Goal: Task Accomplishment & Management: Manage account settings

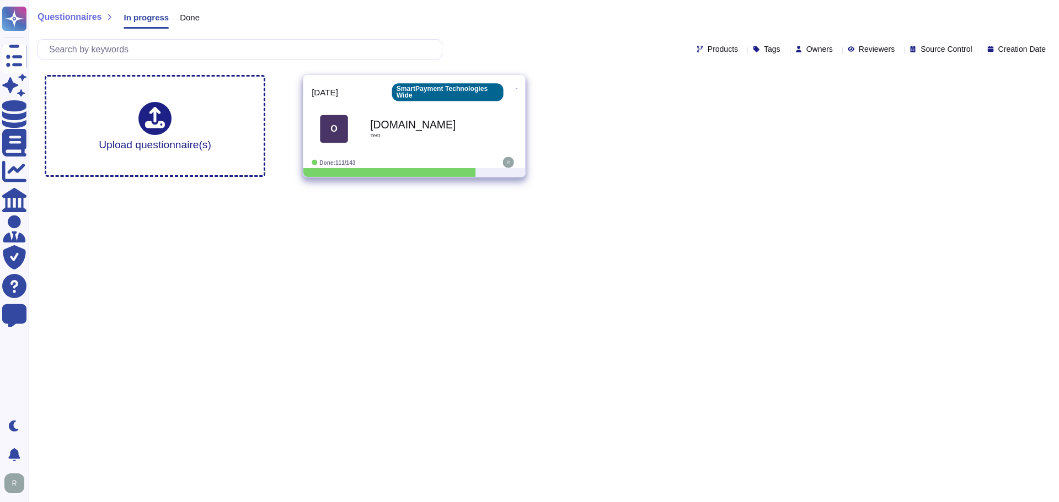
click at [406, 145] on div "[DOMAIN_NAME] Test" at bounding box center [425, 129] width 111 height 45
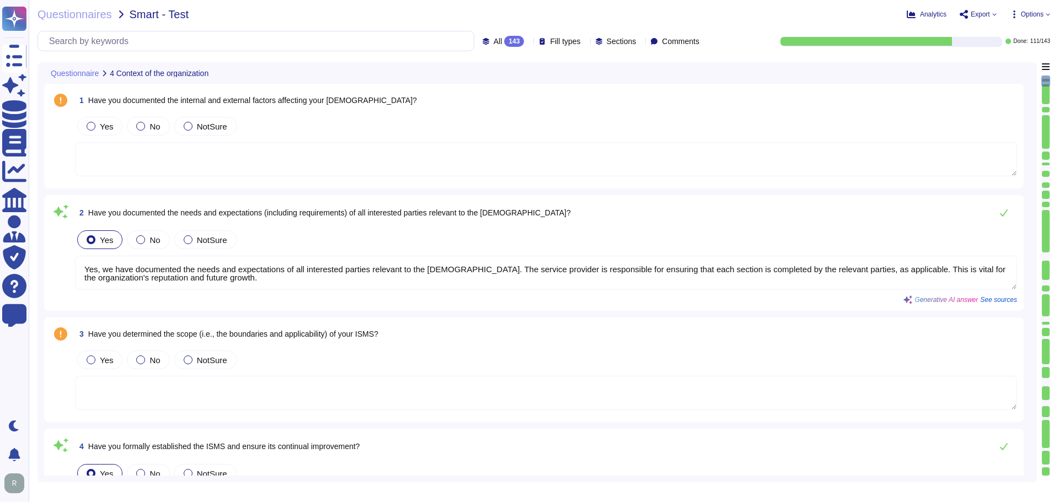
type textarea "Yes, we have documented the needs and expectations of all interested parties re…"
type textarea "Yes, top management has demonstrated leadership and commitment to information s…"
type textarea "Yes, the basic IT security policy is covered during induction and is present in…"
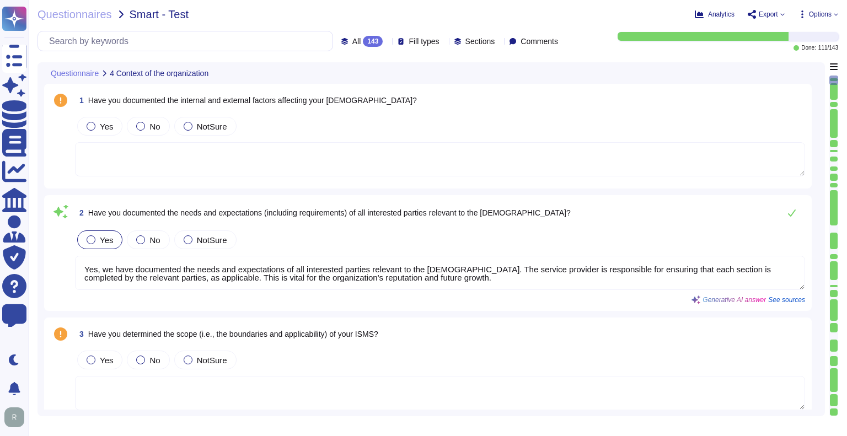
type textarea "Yes, the basic IT security policy is covered during induction and is present in…"
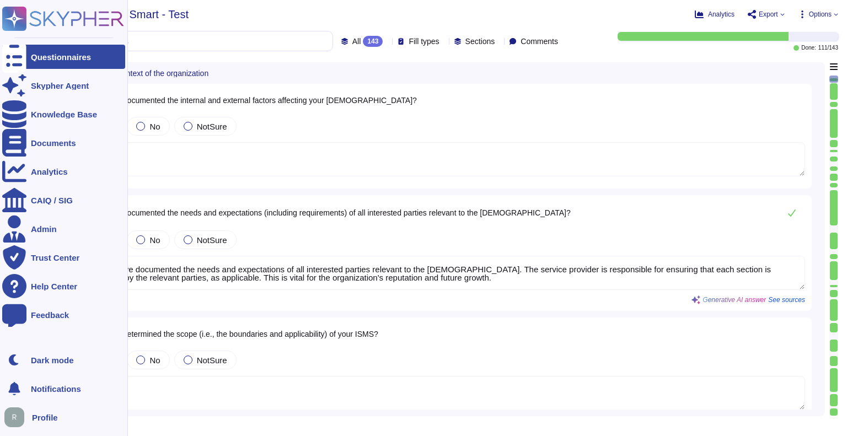
click at [44, 14] on icon at bounding box center [77, 18] width 94 height 15
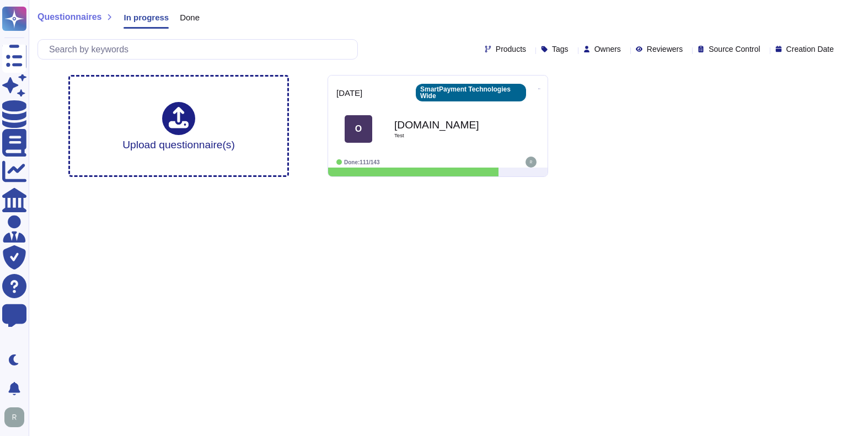
click at [325, 186] on html "Questionnaires Skypher Agent Knowledge Base Documents Analytics CAIQ / SIG Admi…" at bounding box center [423, 93] width 847 height 186
click at [625, 50] on icon at bounding box center [625, 50] width 0 height 0
click at [613, 74] on span "[PERSON_NAME]" at bounding box center [641, 76] width 68 height 10
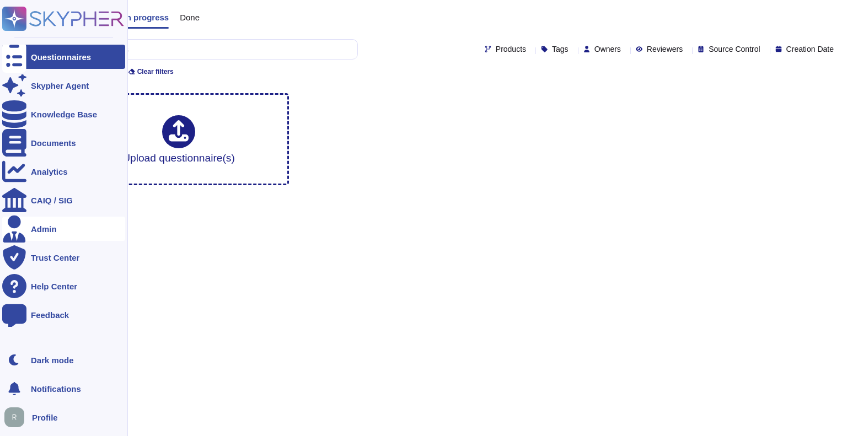
click at [25, 232] on div at bounding box center [14, 229] width 24 height 24
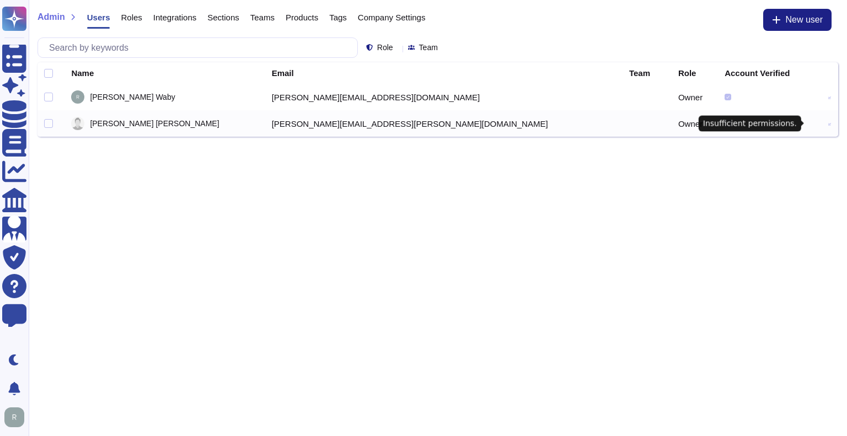
click at [828, 123] on icon at bounding box center [829, 124] width 3 height 3
click at [46, 98] on div at bounding box center [48, 97] width 9 height 9
click at [131, 97] on span "[PERSON_NAME]" at bounding box center [132, 97] width 85 height 8
click at [49, 73] on div at bounding box center [48, 73] width 9 height 9
click at [140, 90] on td "[PERSON_NAME]" at bounding box center [165, 97] width 200 height 26
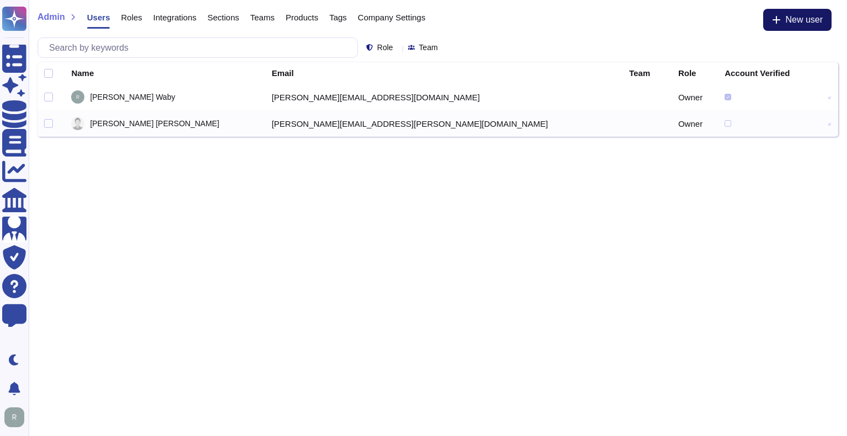
click at [775, 22] on icon at bounding box center [776, 19] width 9 height 9
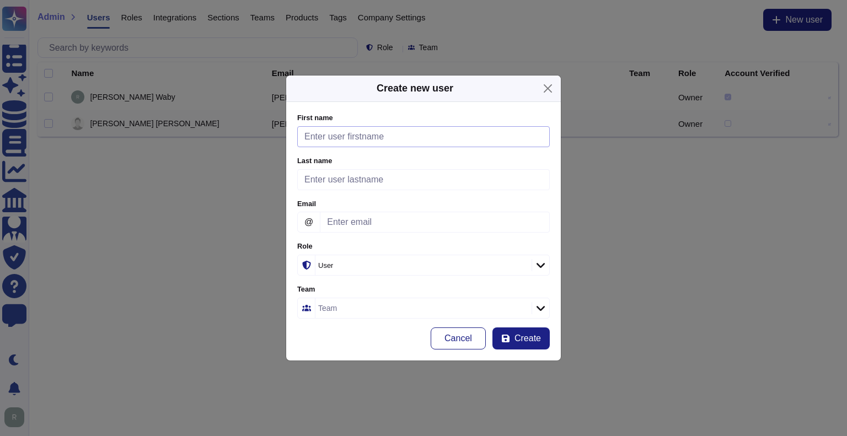
click at [382, 140] on input "First name" at bounding box center [423, 136] width 253 height 21
type input "[PERSON_NAME]"
type input "Oakey"
click at [348, 225] on input "Email" at bounding box center [435, 222] width 230 height 21
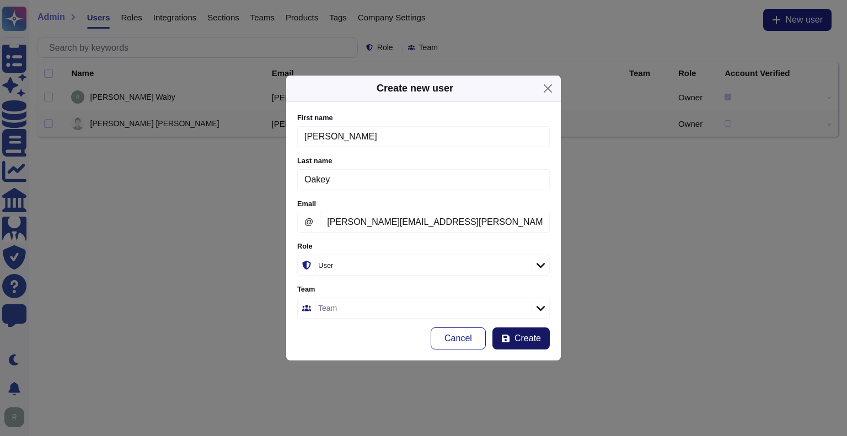
type input "[PERSON_NAME][EMAIL_ADDRESS][PERSON_NAME][DOMAIN_NAME]"
click at [513, 337] on button "Create" at bounding box center [521, 339] width 57 height 22
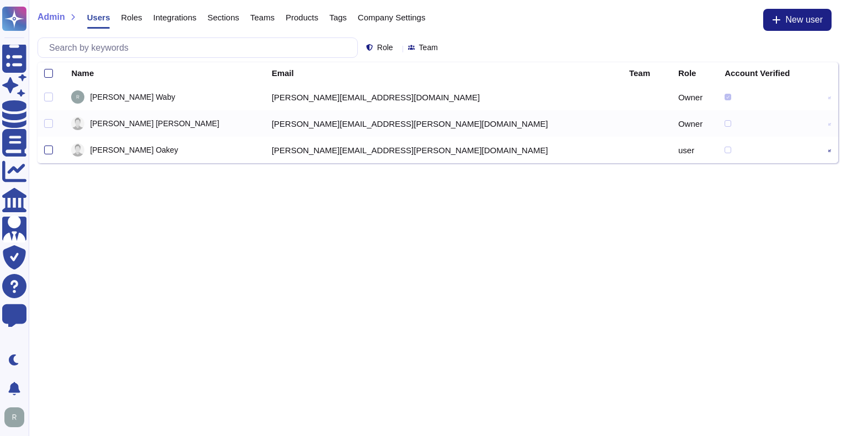
click at [128, 18] on span "Roles" at bounding box center [131, 17] width 21 height 8
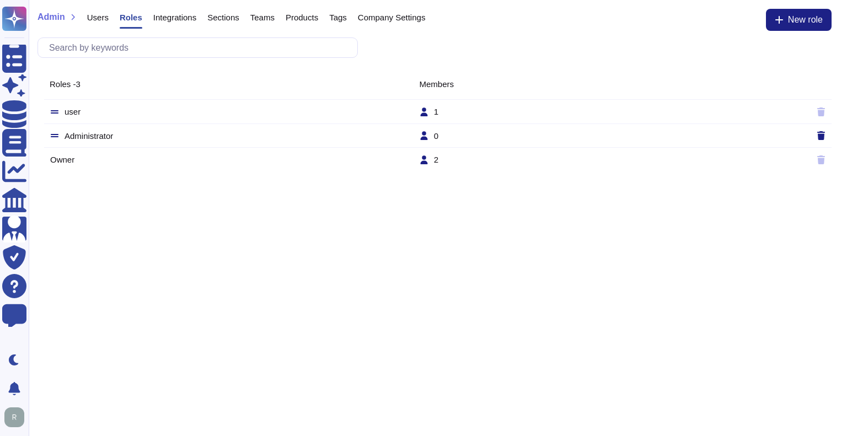
click at [105, 22] on span "Users" at bounding box center [98, 17] width 22 height 8
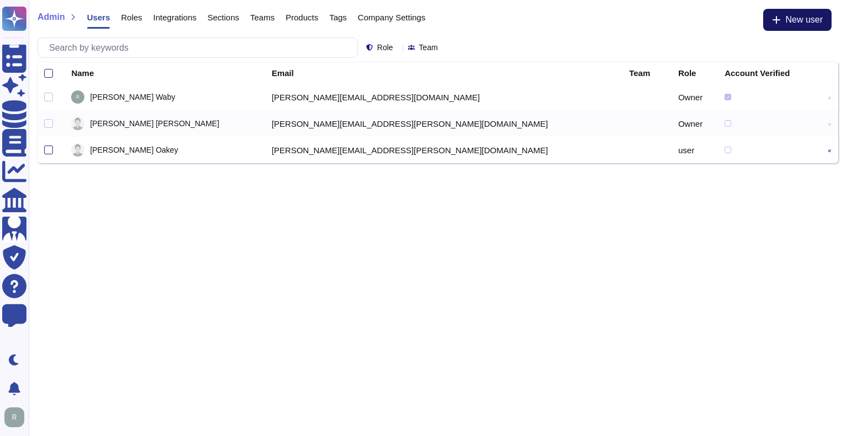
click at [791, 26] on button "New user" at bounding box center [797, 20] width 68 height 22
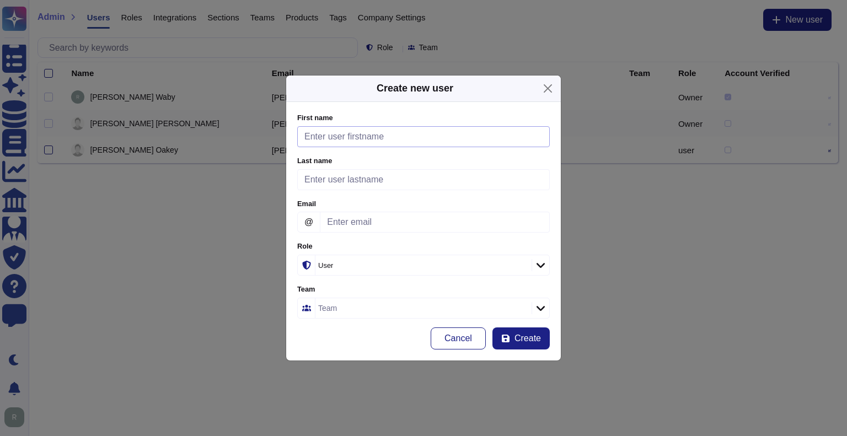
click at [441, 133] on input "First name" at bounding box center [423, 136] width 253 height 21
type input "Nic"
type input "[PERSON_NAME]"
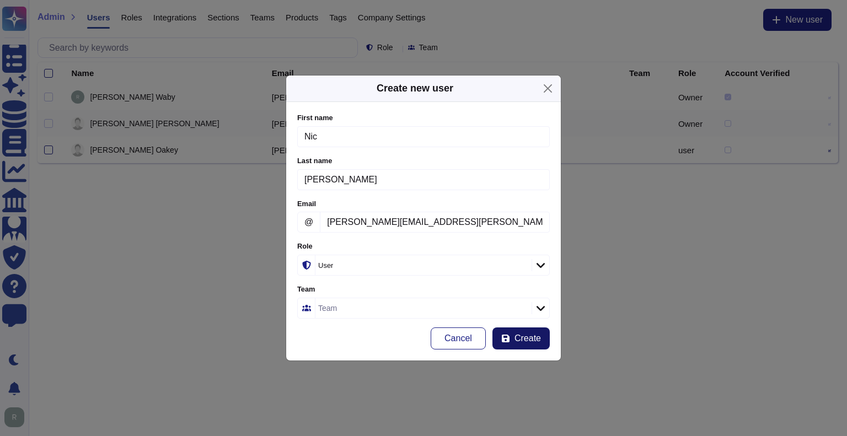
type input "[PERSON_NAME][EMAIL_ADDRESS][PERSON_NAME][DOMAIN_NAME]"
click at [520, 339] on span "Create" at bounding box center [528, 338] width 26 height 9
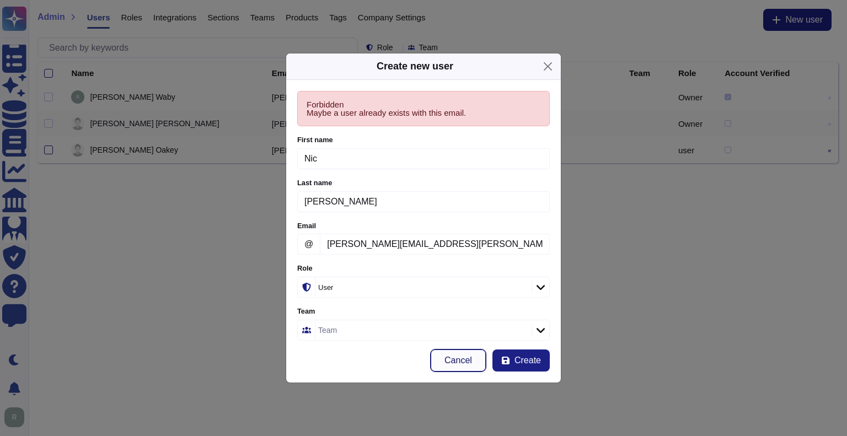
click at [463, 359] on span "Cancel" at bounding box center [459, 360] width 28 height 9
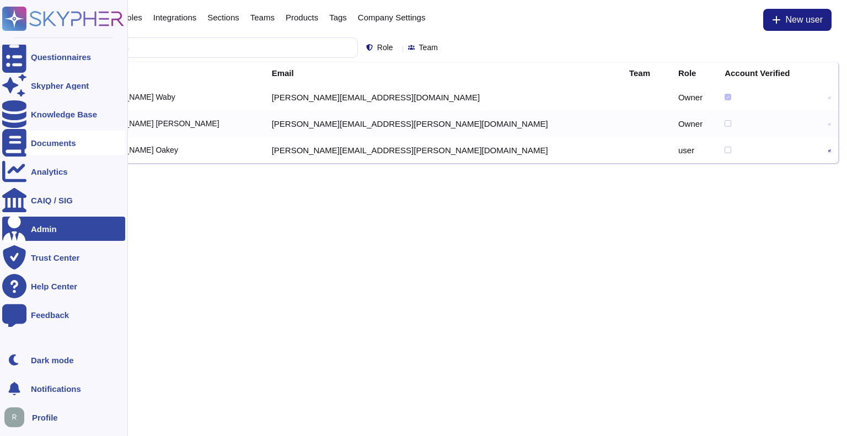
click at [62, 141] on div "Documents" at bounding box center [53, 143] width 45 height 8
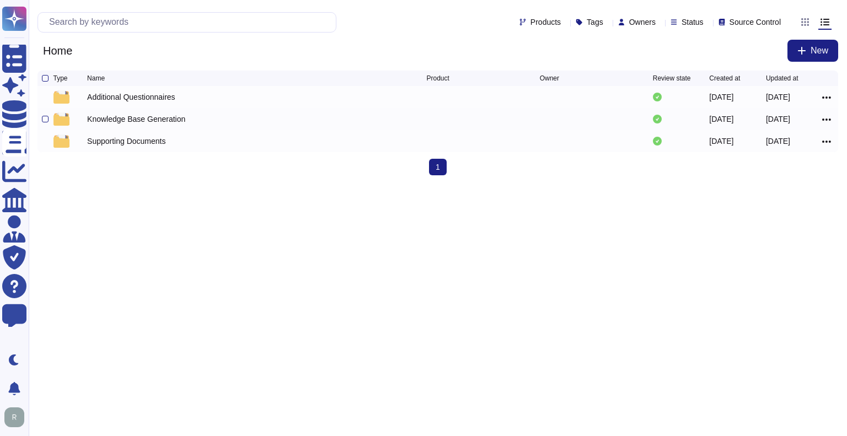
click at [154, 120] on div "Knowledge Base Generation" at bounding box center [136, 119] width 98 height 11
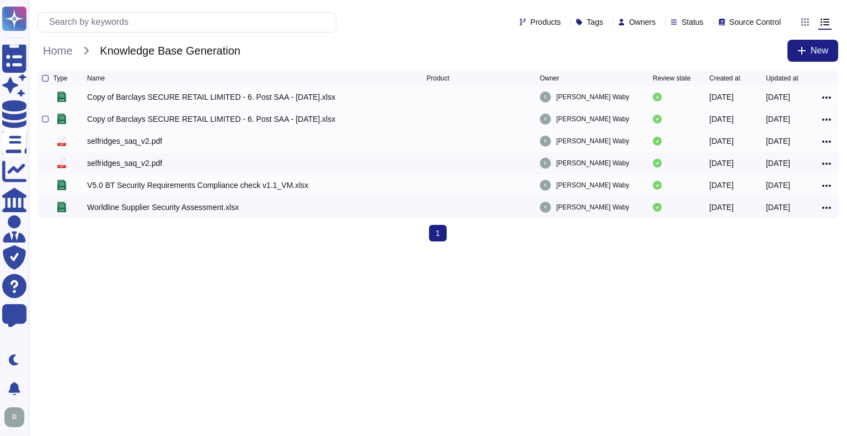
click at [154, 120] on div "Copy of Barclays SECURE RETAIL LIMITED - 6. Post SAA - Oct 2022.xlsx" at bounding box center [211, 119] width 248 height 11
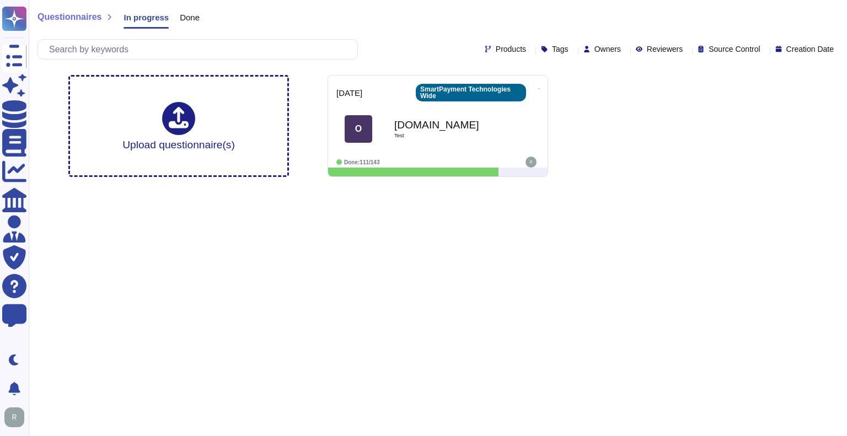
click at [625, 138] on icon at bounding box center [748, 208] width 247 height 141
click at [612, 154] on span "[PERSON_NAME]" at bounding box center [641, 157] width 68 height 10
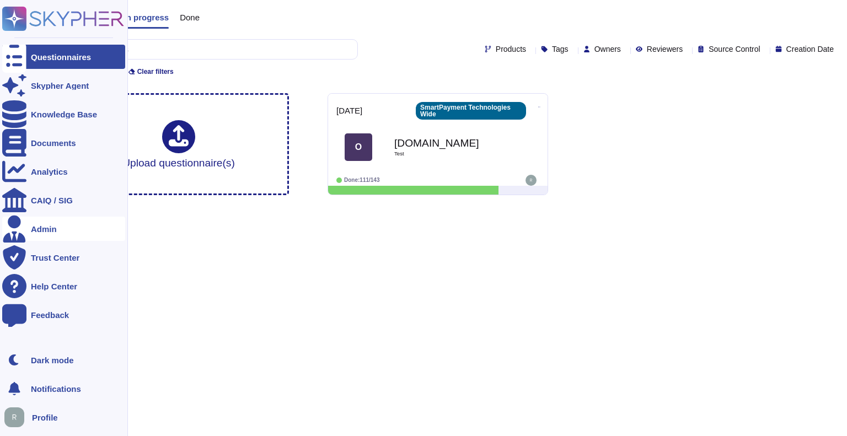
click at [21, 233] on div at bounding box center [14, 229] width 24 height 24
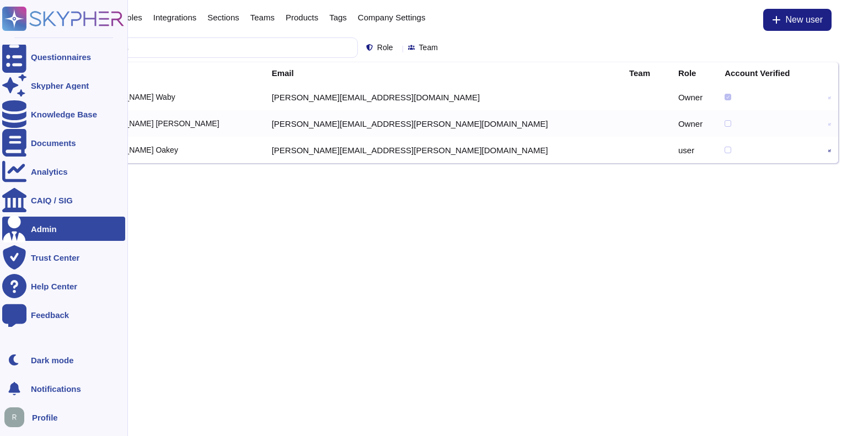
click at [14, 411] on img at bounding box center [14, 418] width 20 height 20
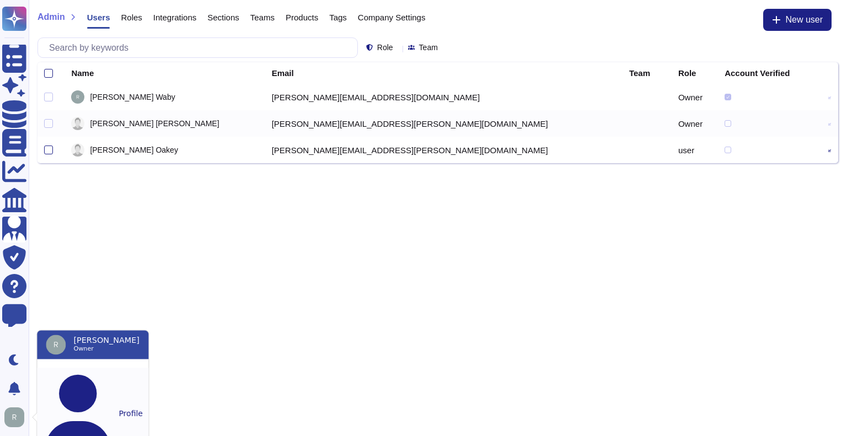
click at [71, 381] on button "Profile" at bounding box center [92, 414] width 111 height 92
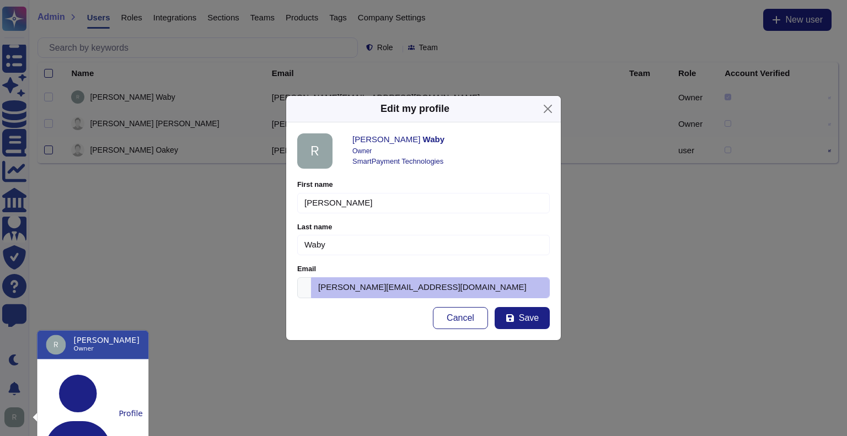
click at [232, 347] on div "Edit my profile [PERSON_NAME] Owner SmartPayment Technologies First name [PERSO…" at bounding box center [423, 218] width 847 height 436
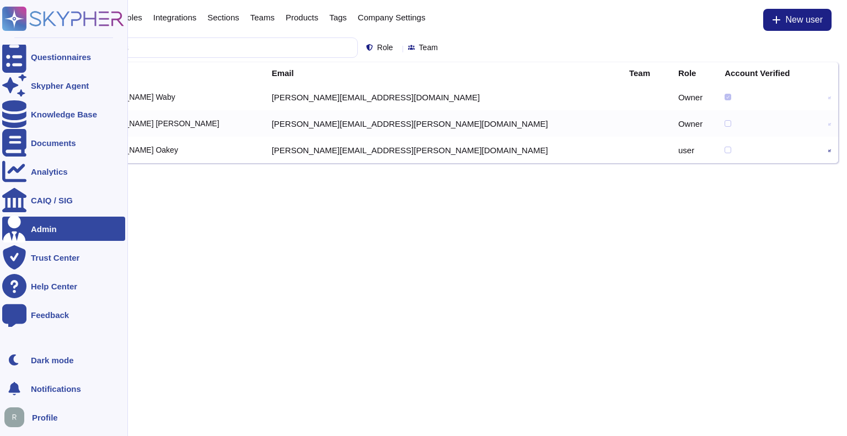
click at [20, 24] on rect at bounding box center [14, 19] width 24 height 24
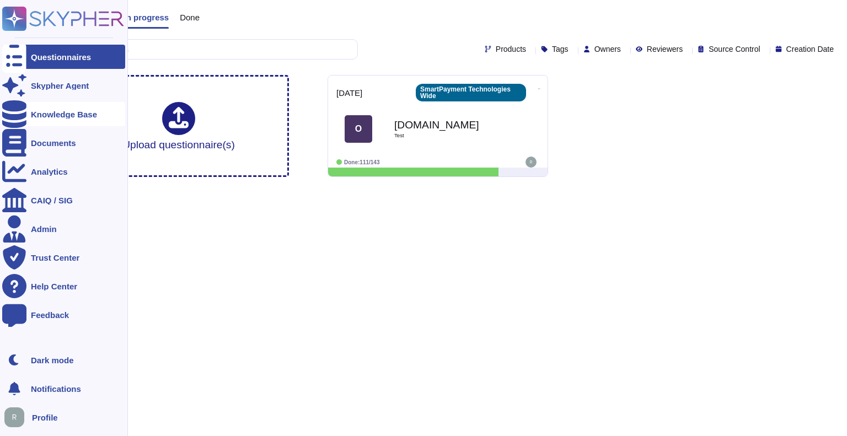
click at [19, 119] on div at bounding box center [14, 114] width 24 height 24
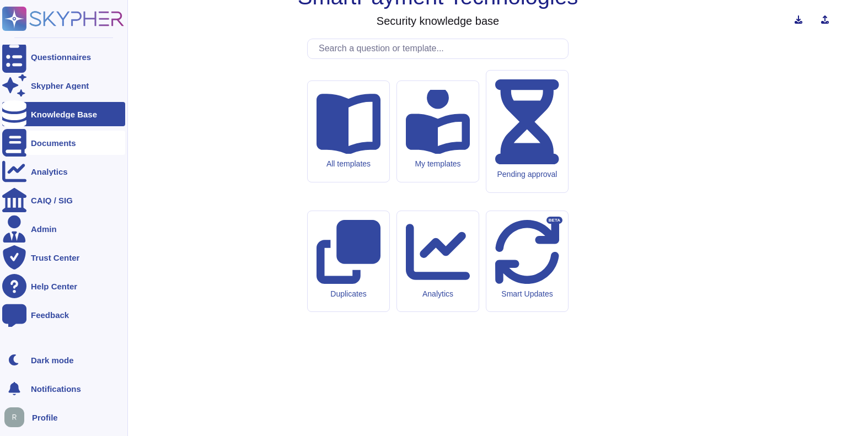
click at [29, 144] on div "Documents" at bounding box center [63, 143] width 123 height 24
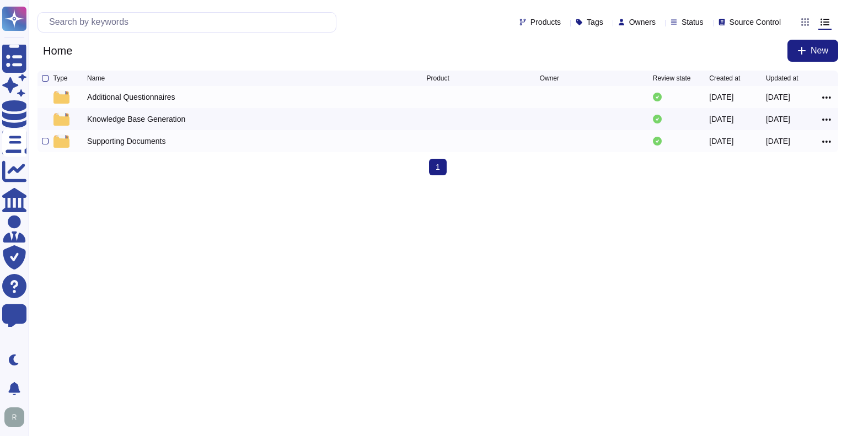
click at [154, 143] on div "Supporting Documents" at bounding box center [126, 141] width 78 height 11
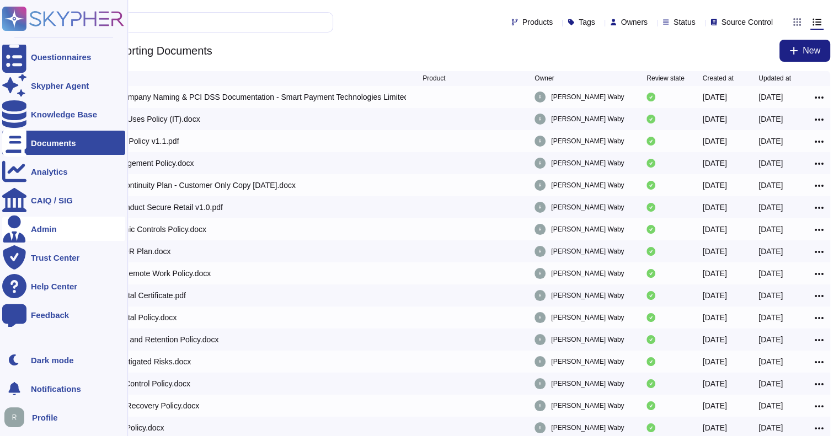
click at [42, 233] on div "Admin" at bounding box center [44, 229] width 26 height 8
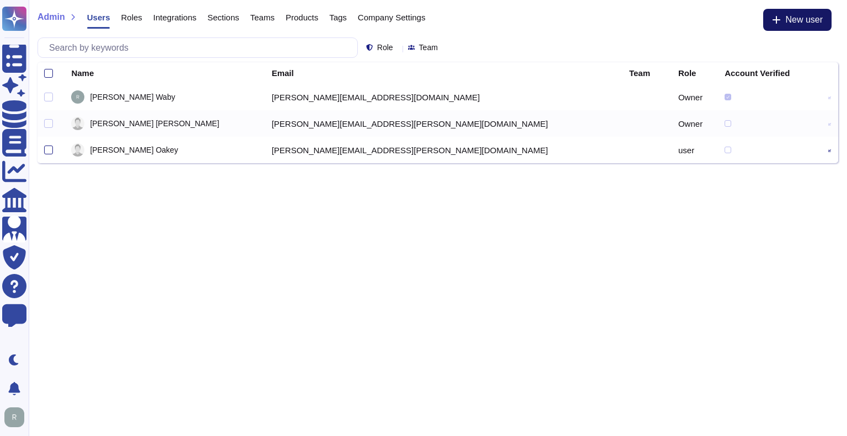
click at [785, 14] on button "New user" at bounding box center [797, 20] width 68 height 22
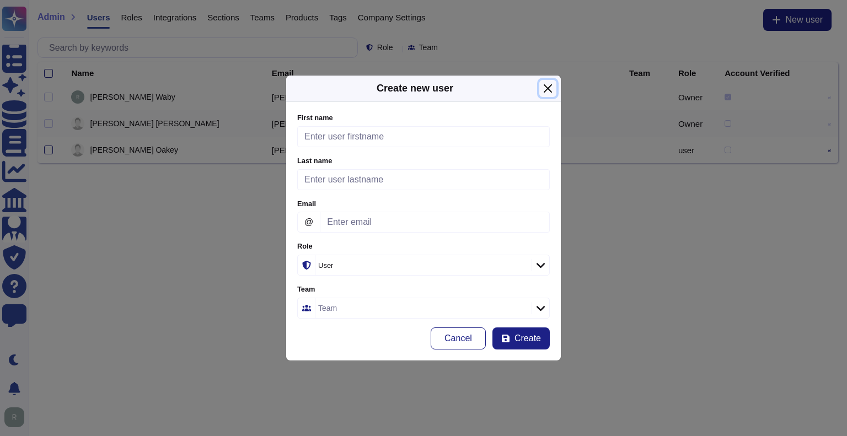
click at [547, 91] on button "Close" at bounding box center [547, 88] width 17 height 17
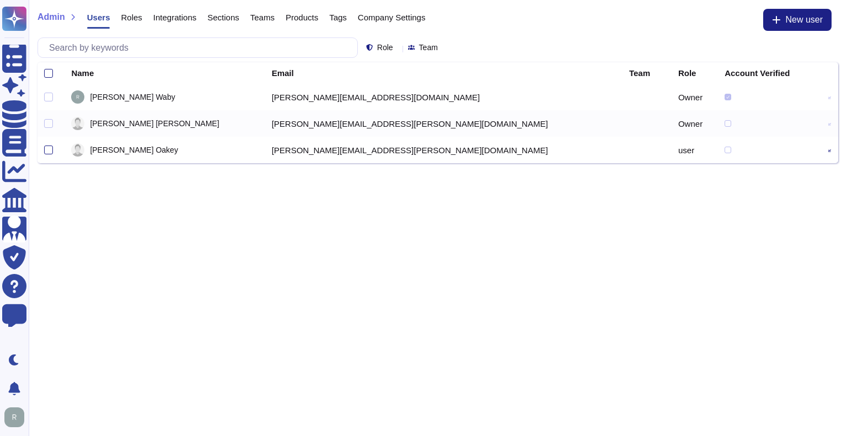
click at [828, 151] on icon at bounding box center [829, 150] width 3 height 3
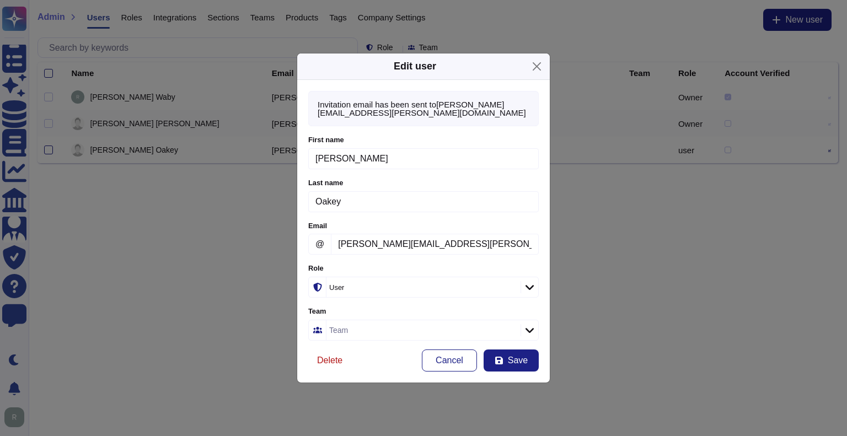
click at [332, 357] on span "Delete" at bounding box center [329, 360] width 25 height 9
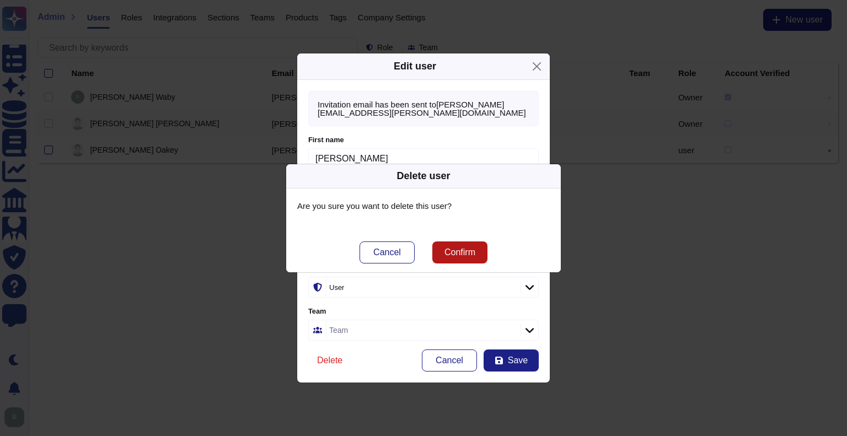
click at [445, 249] on span "Confirm" at bounding box center [460, 252] width 31 height 9
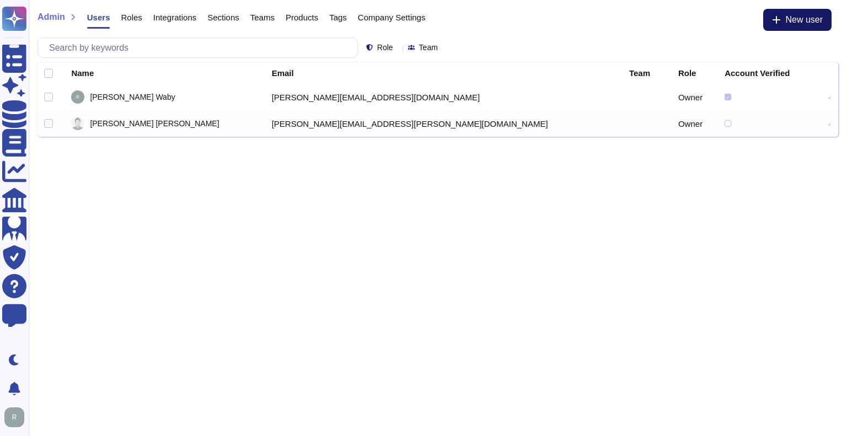
click at [781, 23] on button "New user" at bounding box center [797, 20] width 68 height 22
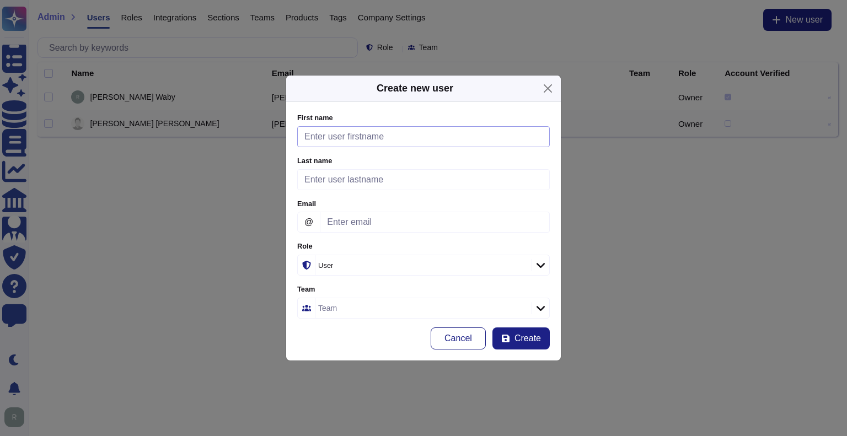
click at [410, 133] on input "First name" at bounding box center [423, 136] width 253 height 21
type input "[PERSON_NAME]"
type input "Oakey"
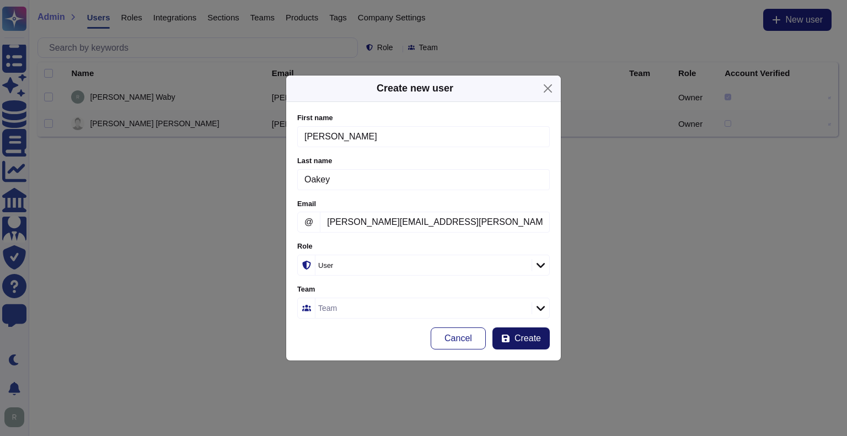
type input "[PERSON_NAME][EMAIL_ADDRESS][PERSON_NAME][DOMAIN_NAME]"
click at [507, 336] on icon "submit" at bounding box center [506, 339] width 8 height 8
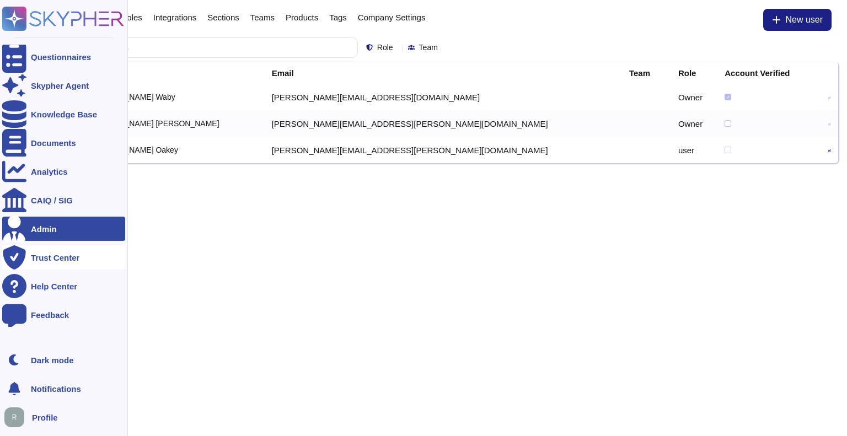
click at [14, 259] on icon at bounding box center [14, 257] width 23 height 24
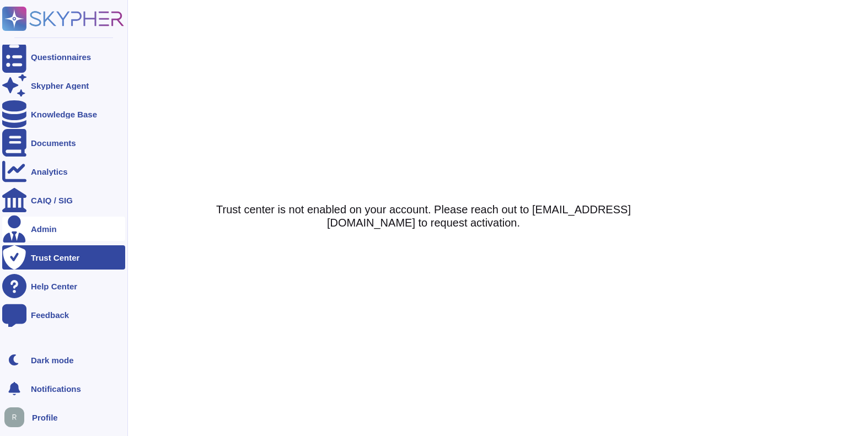
click at [40, 229] on div "Admin" at bounding box center [44, 229] width 26 height 8
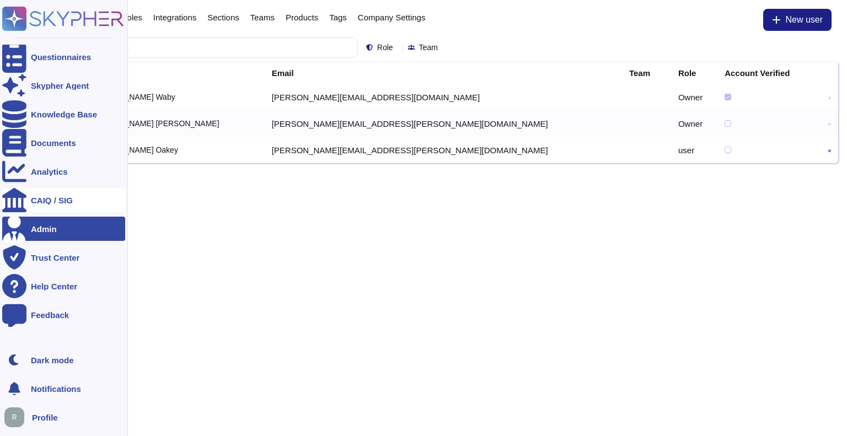
click at [44, 196] on div "CAIQ / SIG" at bounding box center [52, 200] width 42 height 8
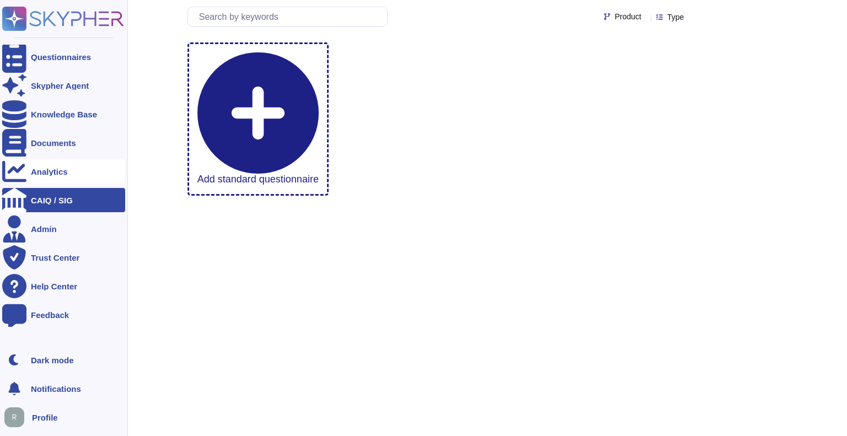
click at [51, 178] on div "Analytics" at bounding box center [63, 171] width 123 height 24
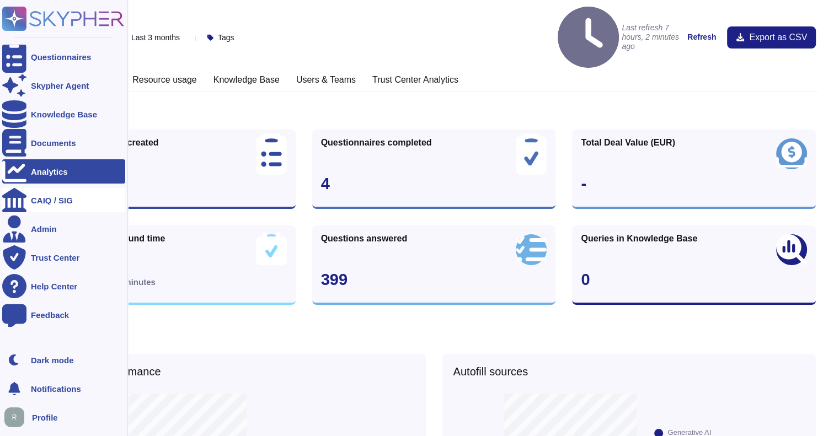
click at [8, 201] on icon at bounding box center [14, 200] width 24 height 24
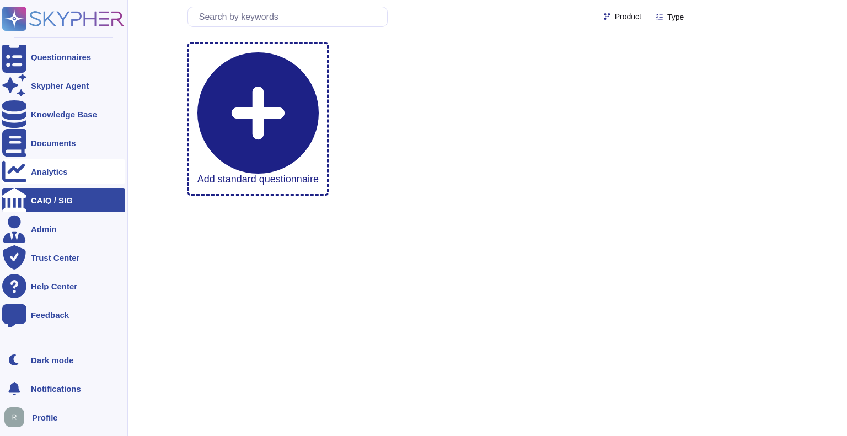
click at [33, 174] on div "Analytics" at bounding box center [49, 172] width 37 height 8
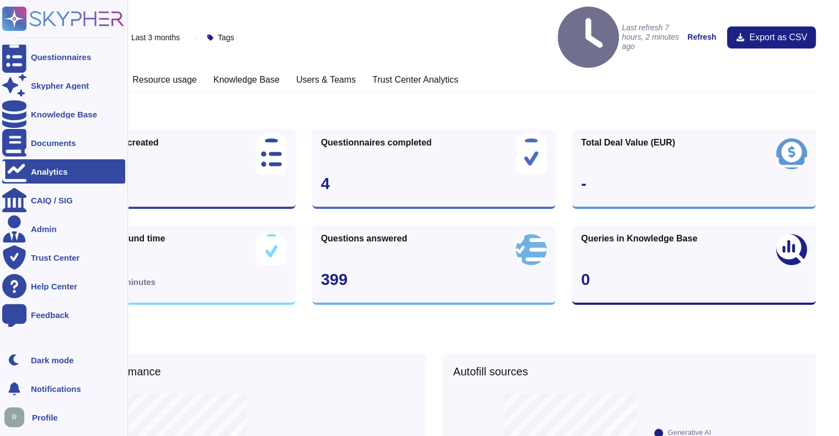
click at [38, 415] on span "Profile" at bounding box center [45, 418] width 26 height 8
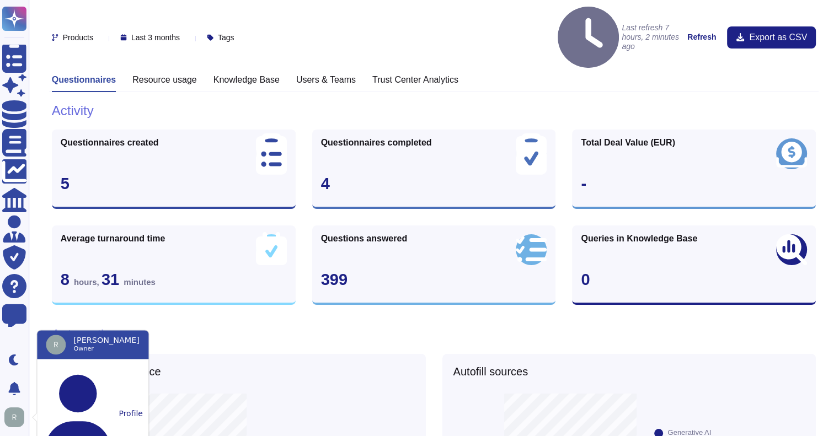
click at [88, 344] on span "[PERSON_NAME]" at bounding box center [106, 340] width 66 height 9
click at [74, 379] on button "Profile" at bounding box center [92, 414] width 111 height 92
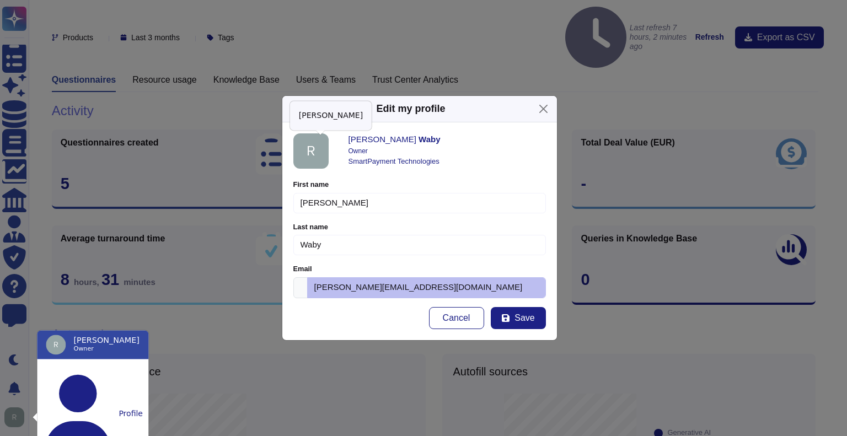
click at [316, 143] on img at bounding box center [310, 150] width 35 height 35
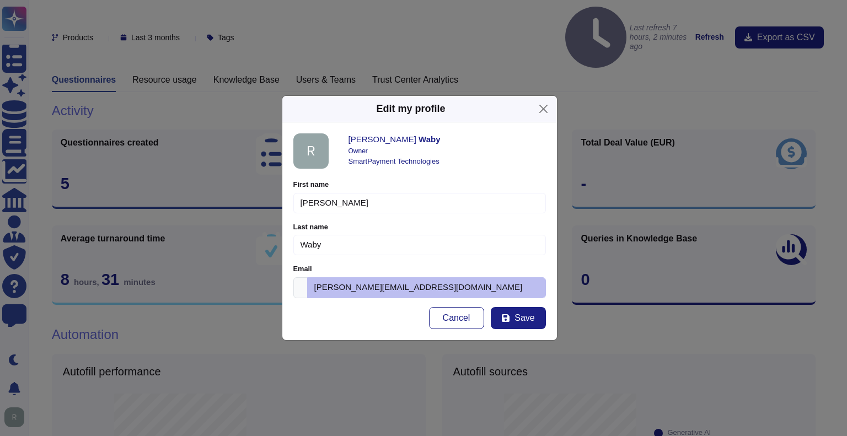
click at [352, 137] on div "[PERSON_NAME]" at bounding box center [447, 139] width 197 height 13
click at [380, 169] on div "[PERSON_NAME] Owner SmartPayment Technologies" at bounding box center [447, 150] width 197 height 35
click at [346, 260] on form "First name [PERSON_NAME] Please fill this field Last name [PERSON_NAME] Please …" at bounding box center [419, 254] width 253 height 149
click at [543, 110] on button "Close" at bounding box center [543, 108] width 17 height 17
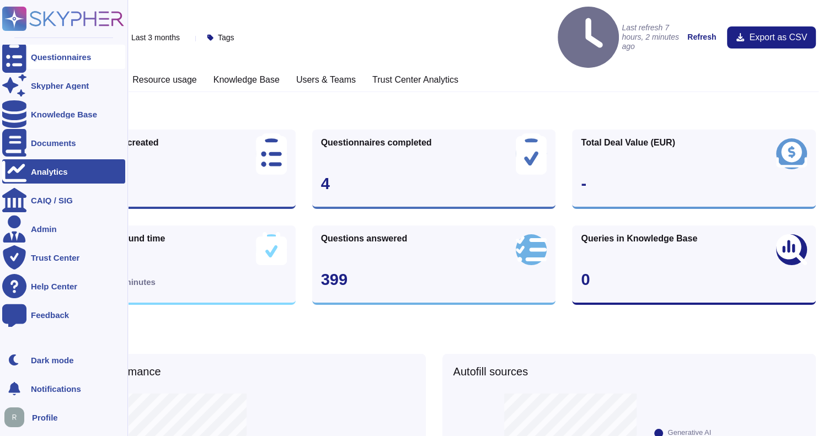
click at [24, 61] on div at bounding box center [14, 57] width 24 height 24
